Goal: Find specific page/section: Find specific page/section

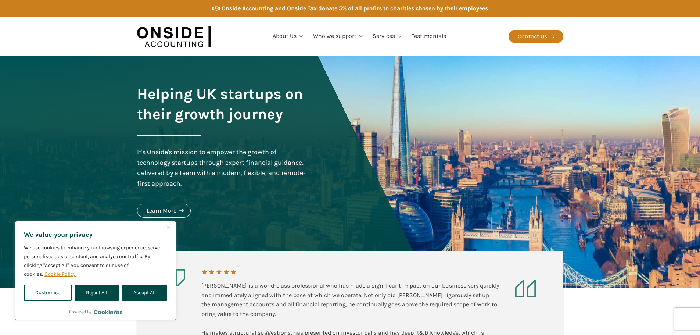
click at [145, 295] on button "Accept All" at bounding box center [144, 292] width 45 height 16
checkbox input "true"
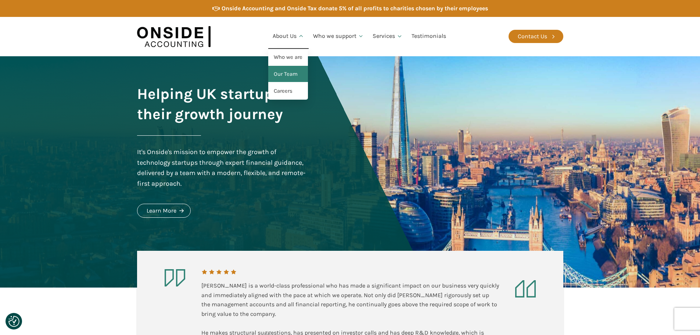
click at [290, 77] on link "Our Team" at bounding box center [288, 74] width 40 height 17
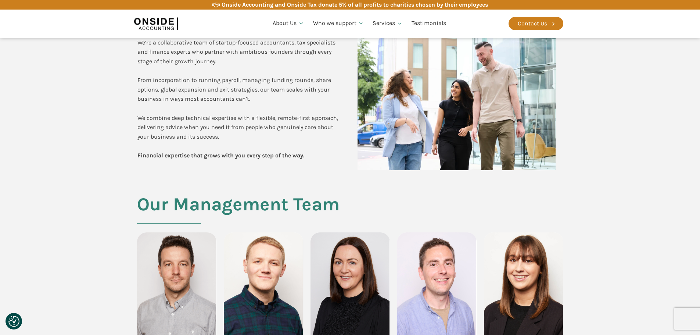
scroll to position [294, 0]
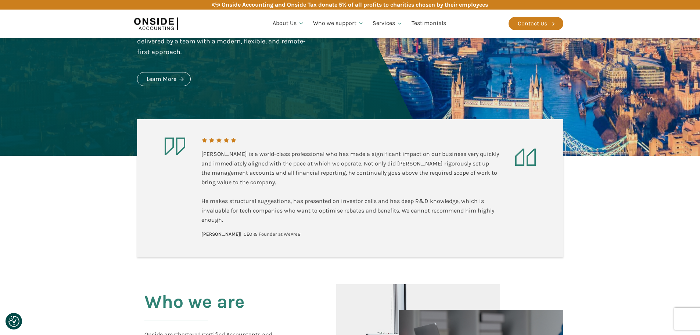
scroll to position [147, 0]
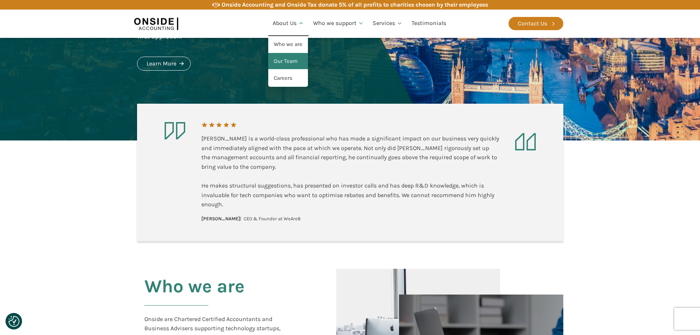
click at [290, 61] on link "Our Team" at bounding box center [288, 61] width 40 height 17
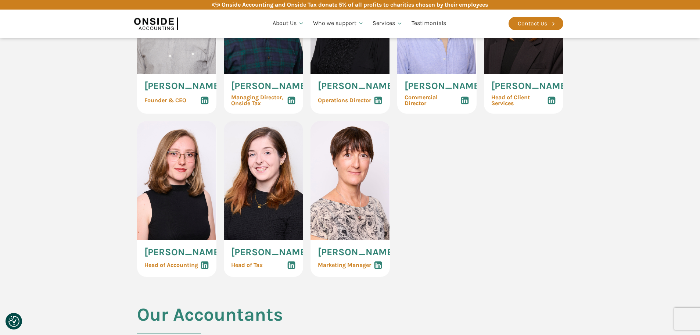
scroll to position [441, 0]
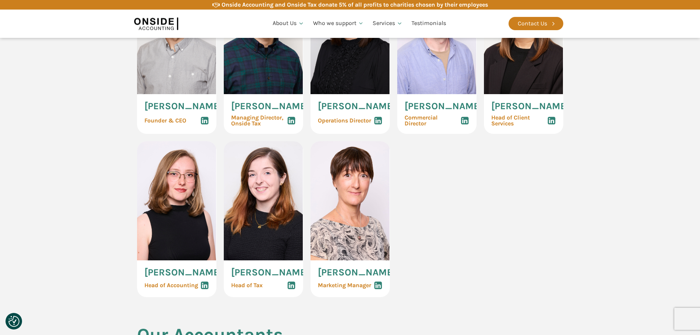
click at [551, 125] on icon at bounding box center [551, 120] width 9 height 9
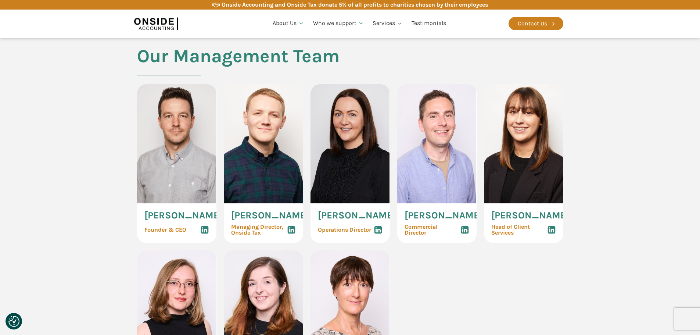
scroll to position [331, 0]
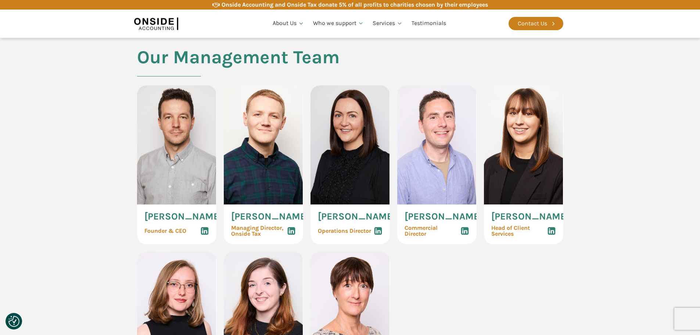
click at [204, 235] on icon at bounding box center [204, 230] width 9 height 9
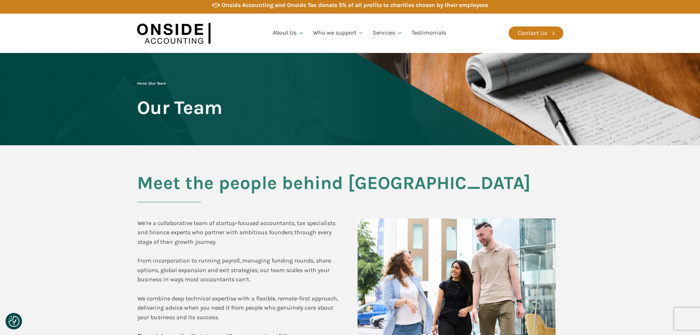
scroll to position [0, 0]
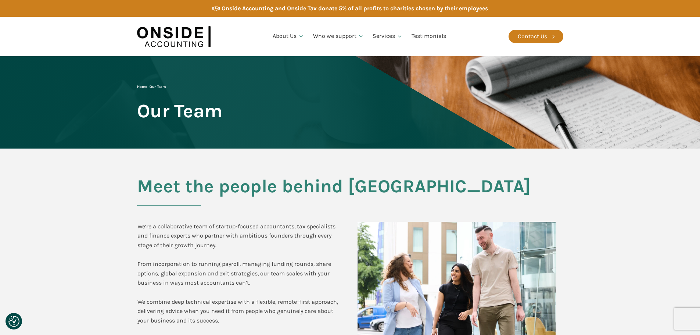
click at [181, 46] on img at bounding box center [173, 36] width 73 height 28
